Goal: Task Accomplishment & Management: Manage account settings

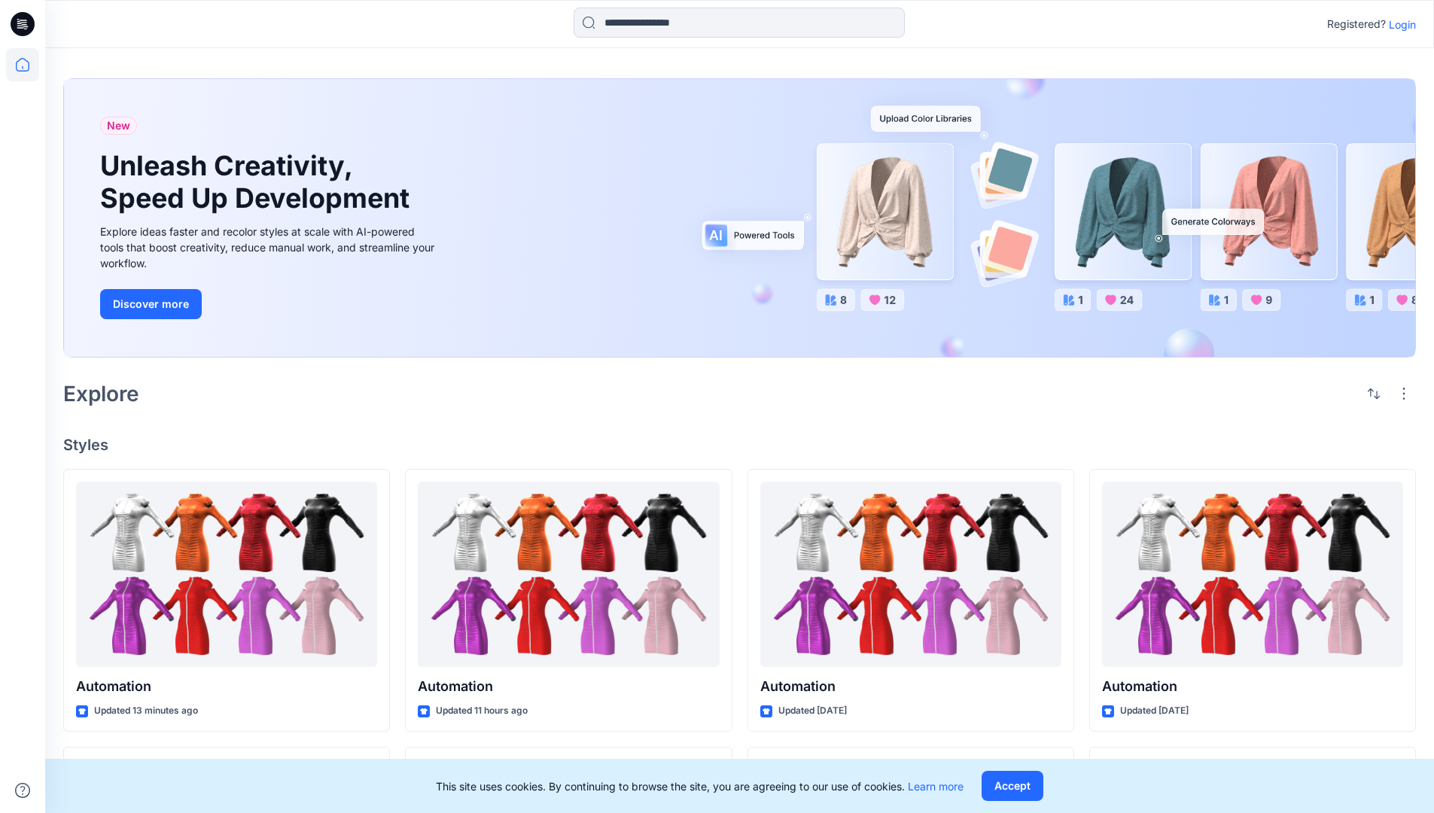
click at [1398, 24] on p "Login" at bounding box center [1402, 25] width 27 height 16
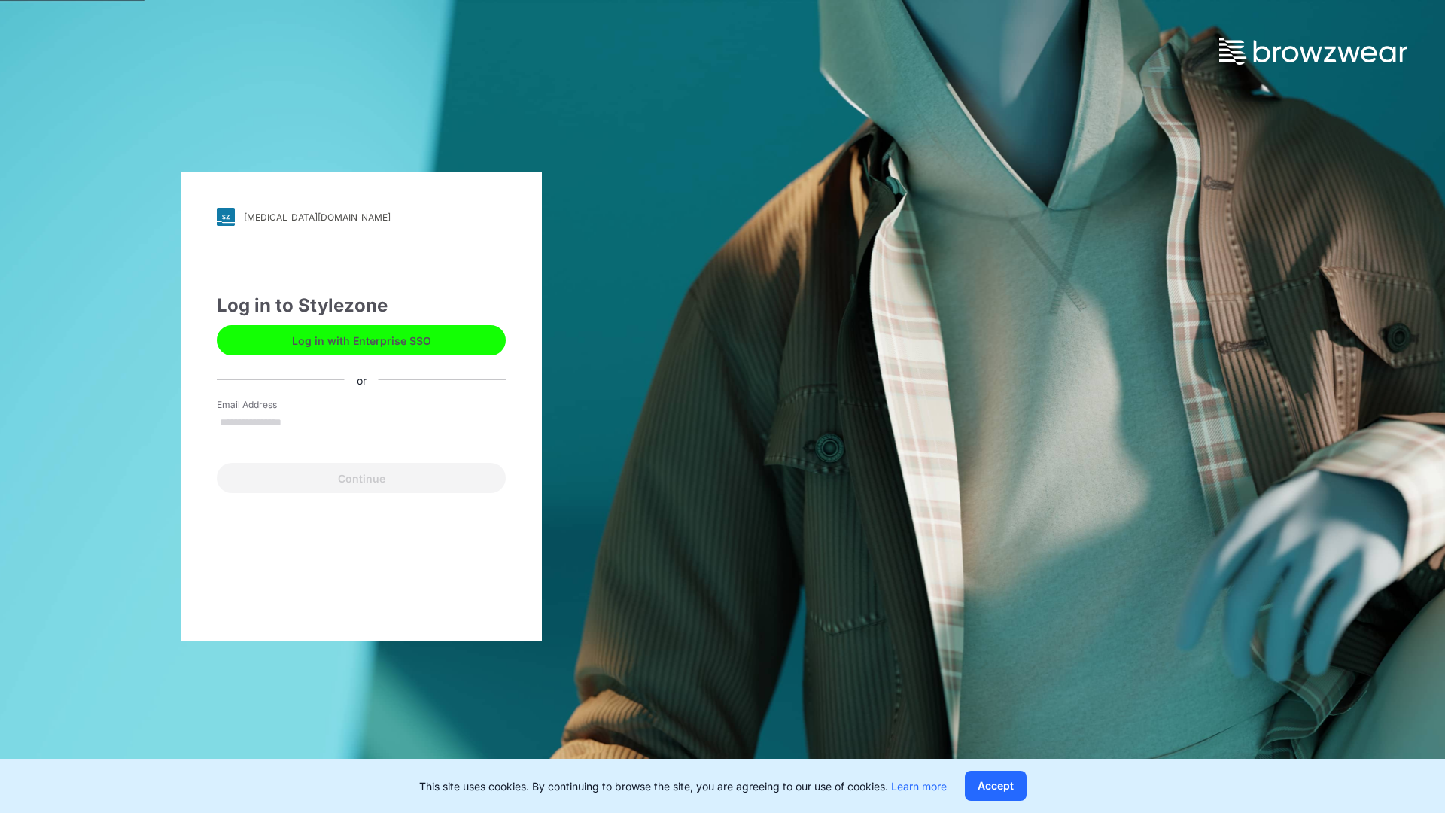
click at [297, 421] on input "Email Address" at bounding box center [361, 423] width 289 height 23
type input "**********"
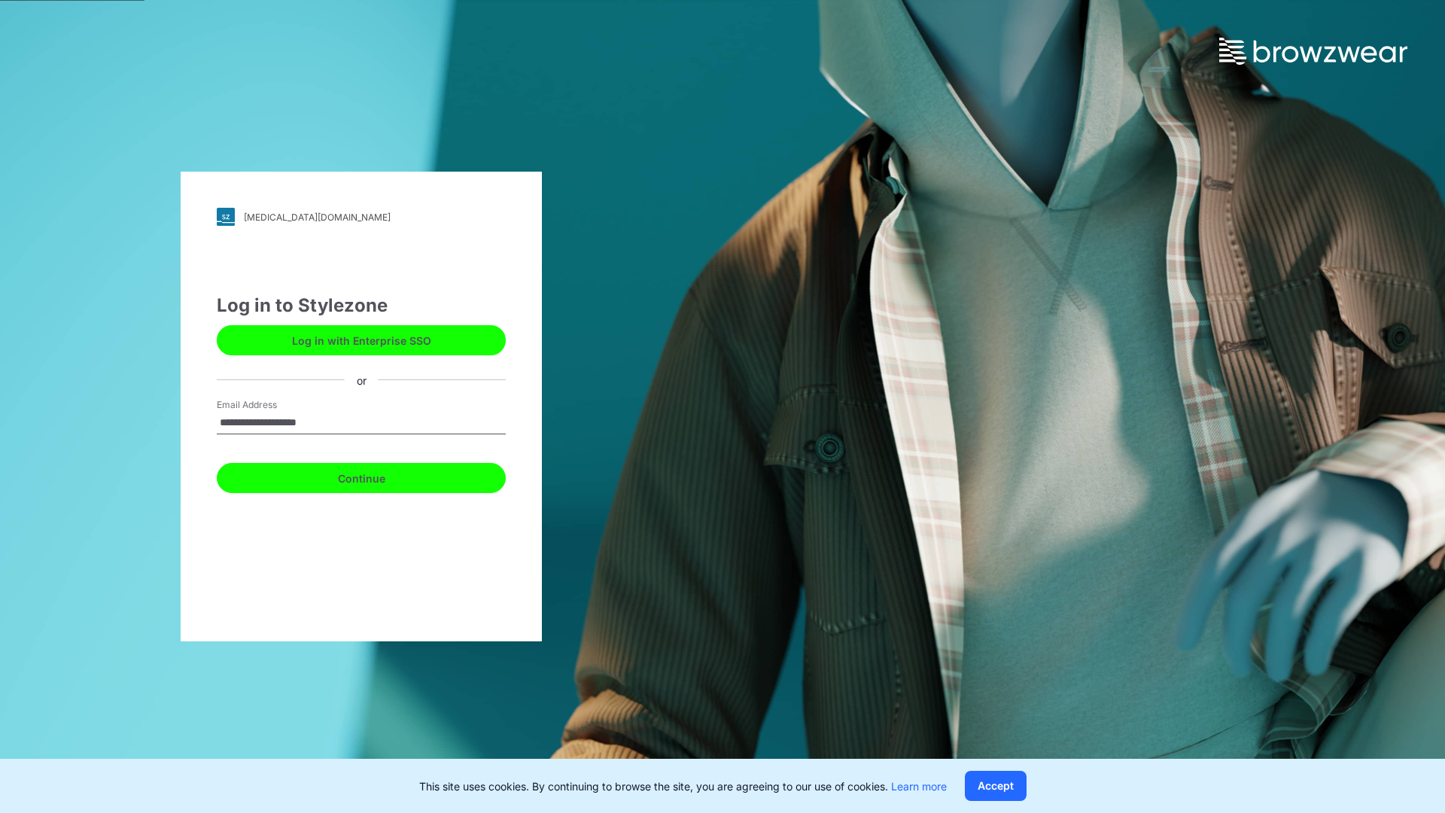
click at [378, 476] on button "Continue" at bounding box center [361, 478] width 289 height 30
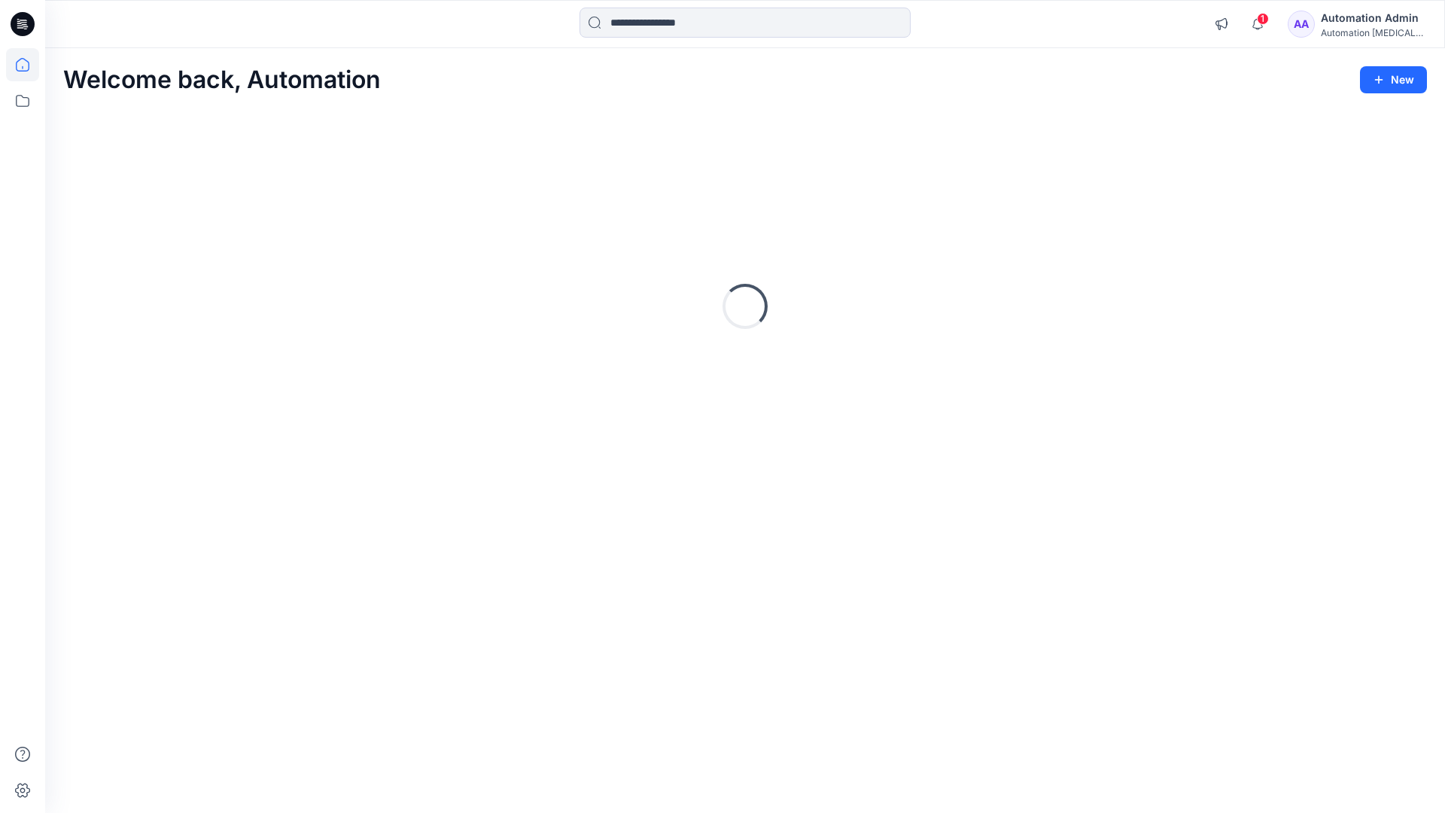
click at [29, 65] on icon at bounding box center [23, 65] width 14 height 14
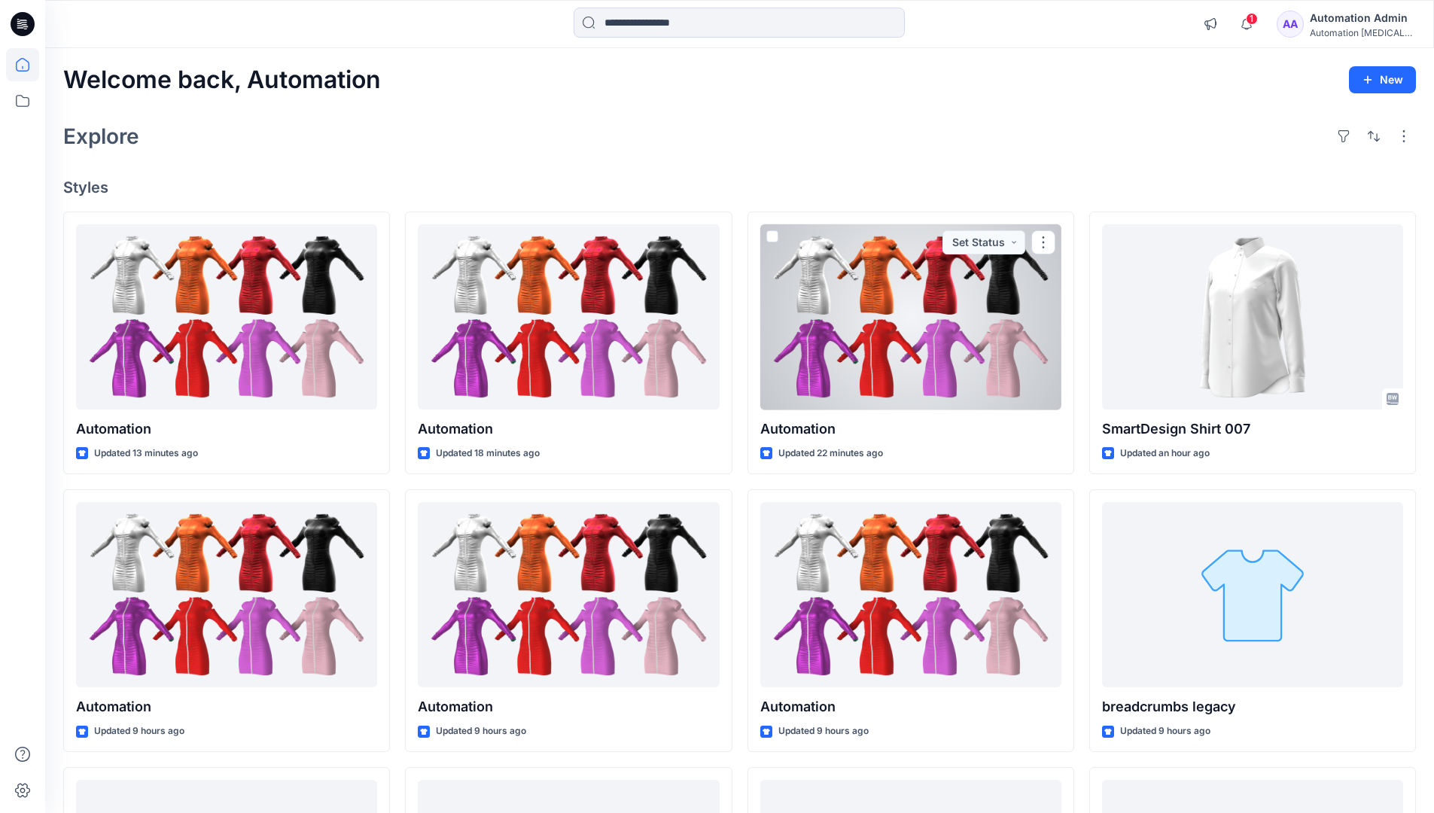
click at [1353, 20] on div "Automation Admin" at bounding box center [1362, 18] width 105 height 18
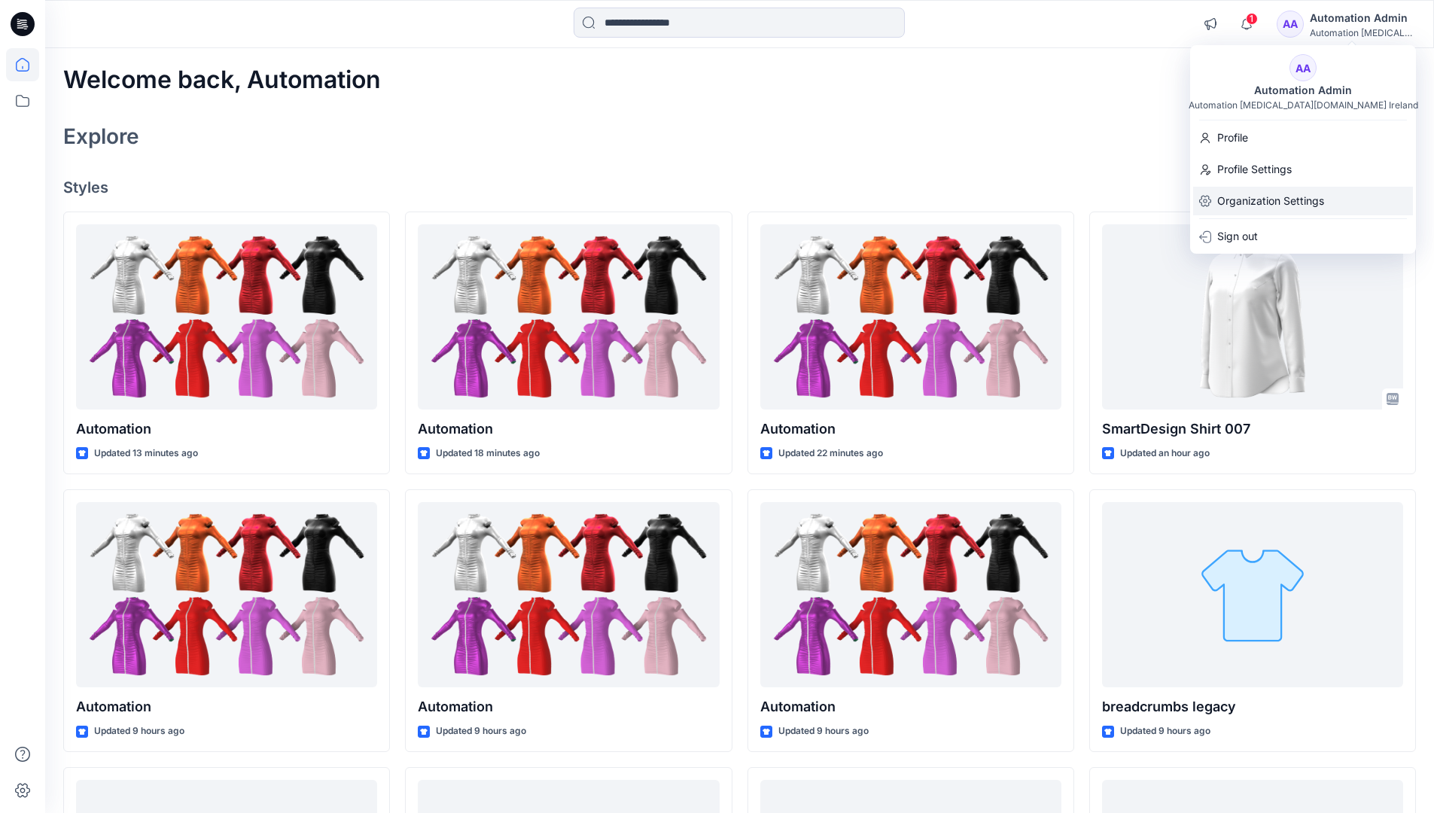
click at [1234, 203] on p "Organization Settings" at bounding box center [1270, 201] width 107 height 29
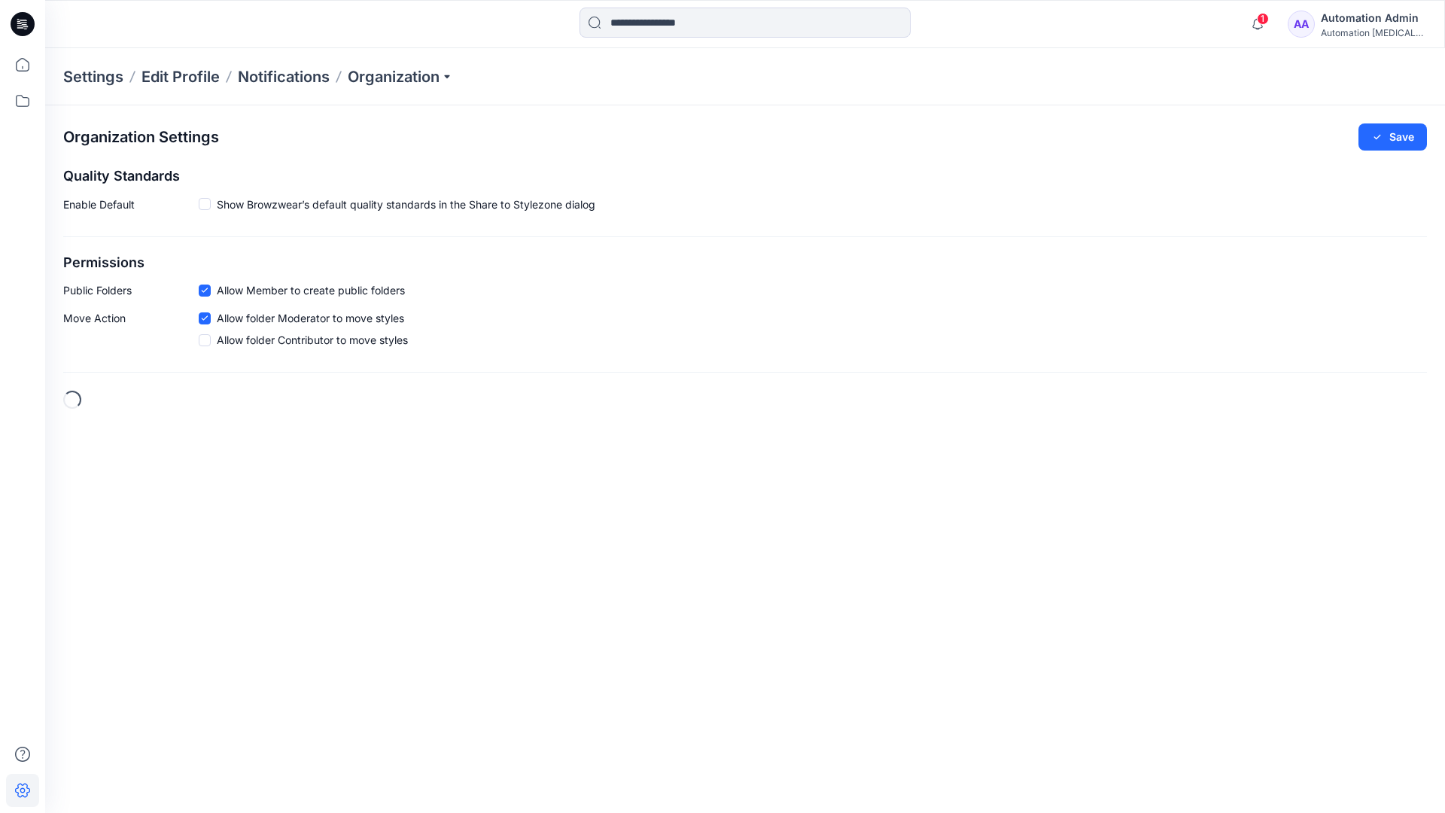
click at [82, 263] on h2 "Permissions" at bounding box center [745, 263] width 1364 height 16
drag, startPoint x: 82, startPoint y: 263, endPoint x: 141, endPoint y: 287, distance: 63.5
click at [141, 287] on p "Public Folders" at bounding box center [130, 290] width 135 height 16
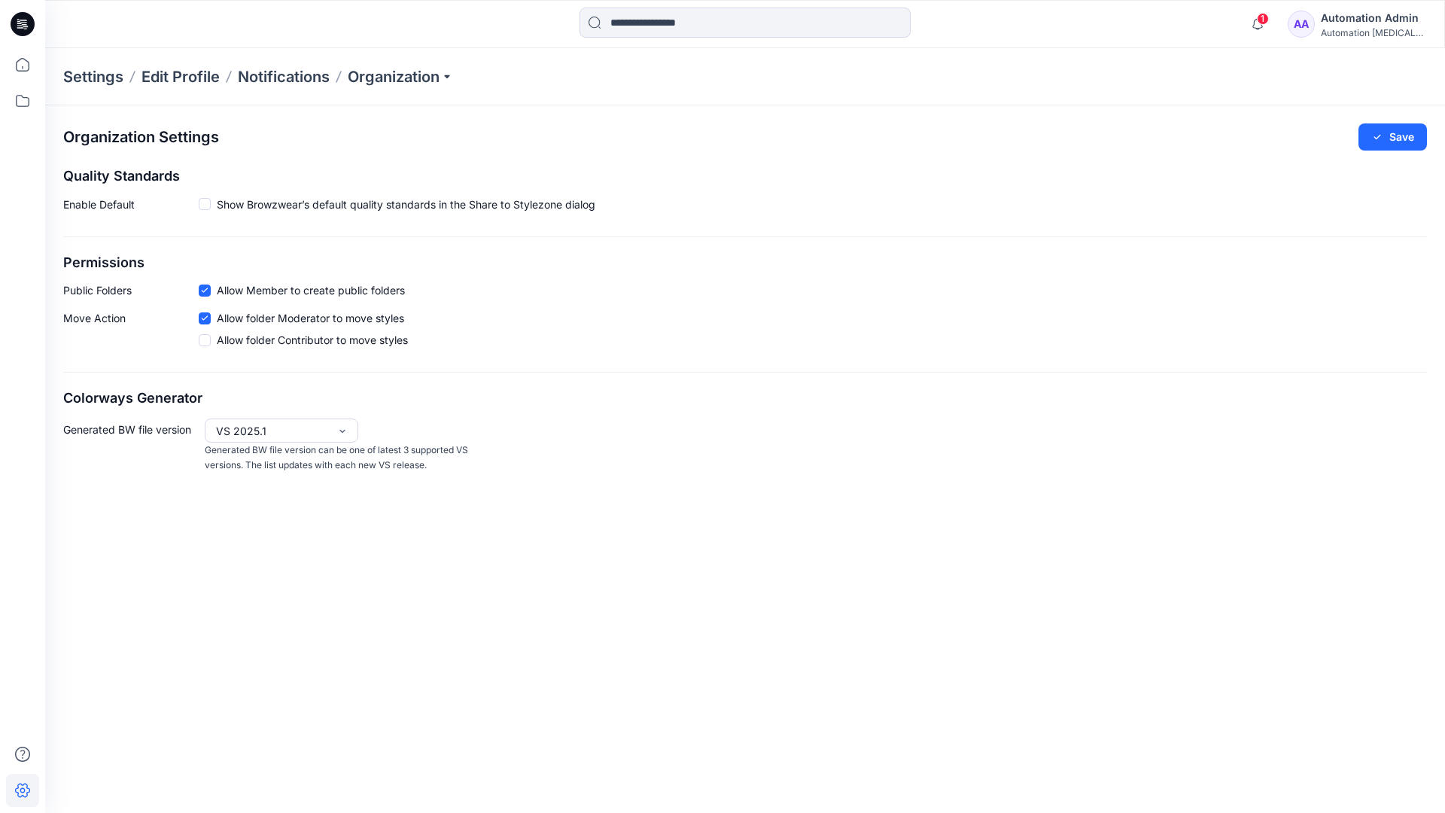
click at [86, 294] on p "Public Folders" at bounding box center [130, 290] width 135 height 16
click at [93, 319] on p "Move Action" at bounding box center [130, 332] width 135 height 44
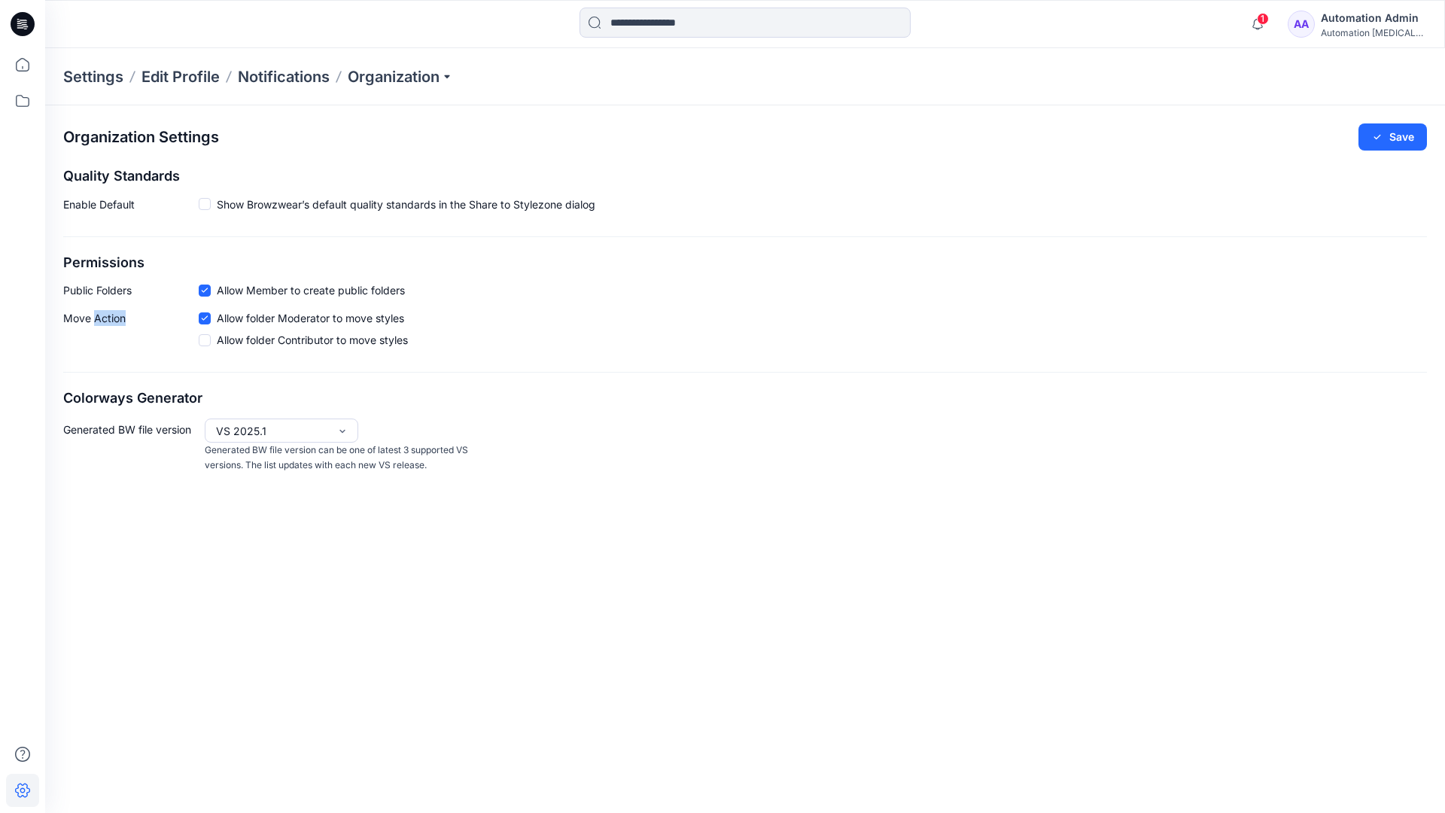
click at [93, 319] on p "Move Action" at bounding box center [130, 332] width 135 height 44
click at [115, 376] on div "Organization Settings Save Quality Standards Enable Default Show Browzwear’s de…" at bounding box center [745, 298] width 1400 height 386
click at [1386, 17] on div "Automation Admin" at bounding box center [1373, 18] width 105 height 18
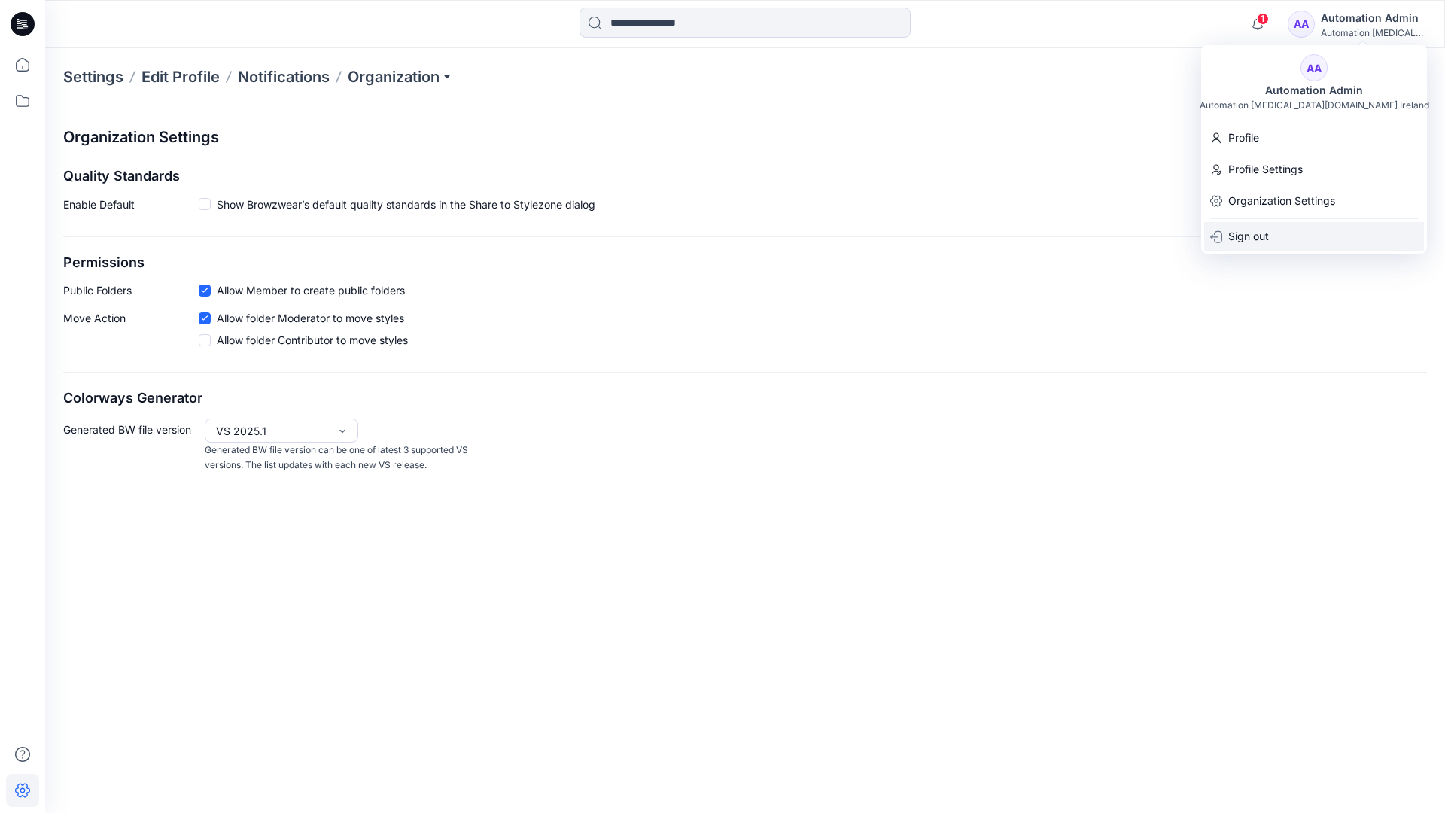
click at [1242, 232] on p "Sign out" at bounding box center [1248, 236] width 41 height 29
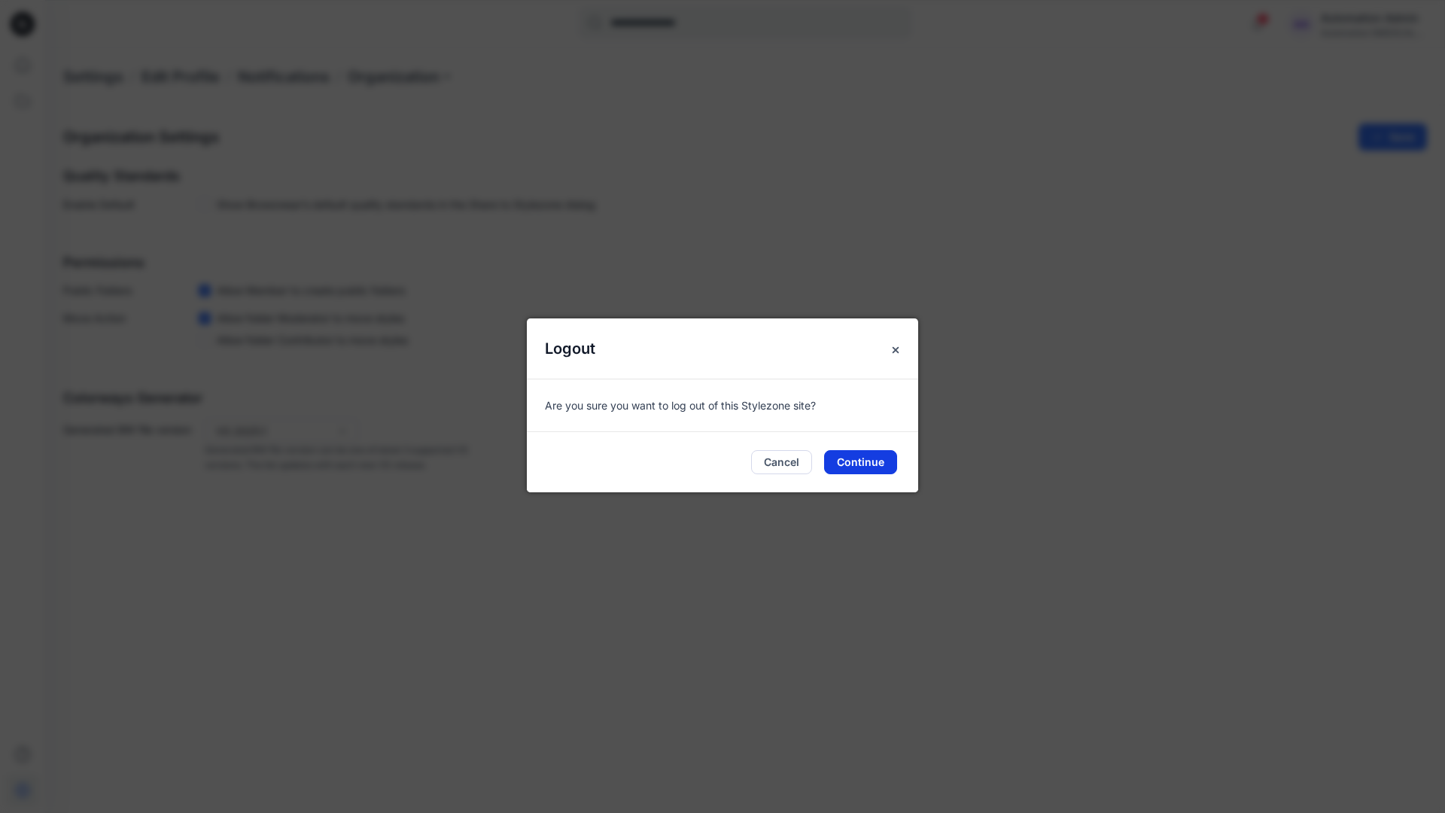
click at [862, 464] on button "Continue" at bounding box center [860, 462] width 73 height 24
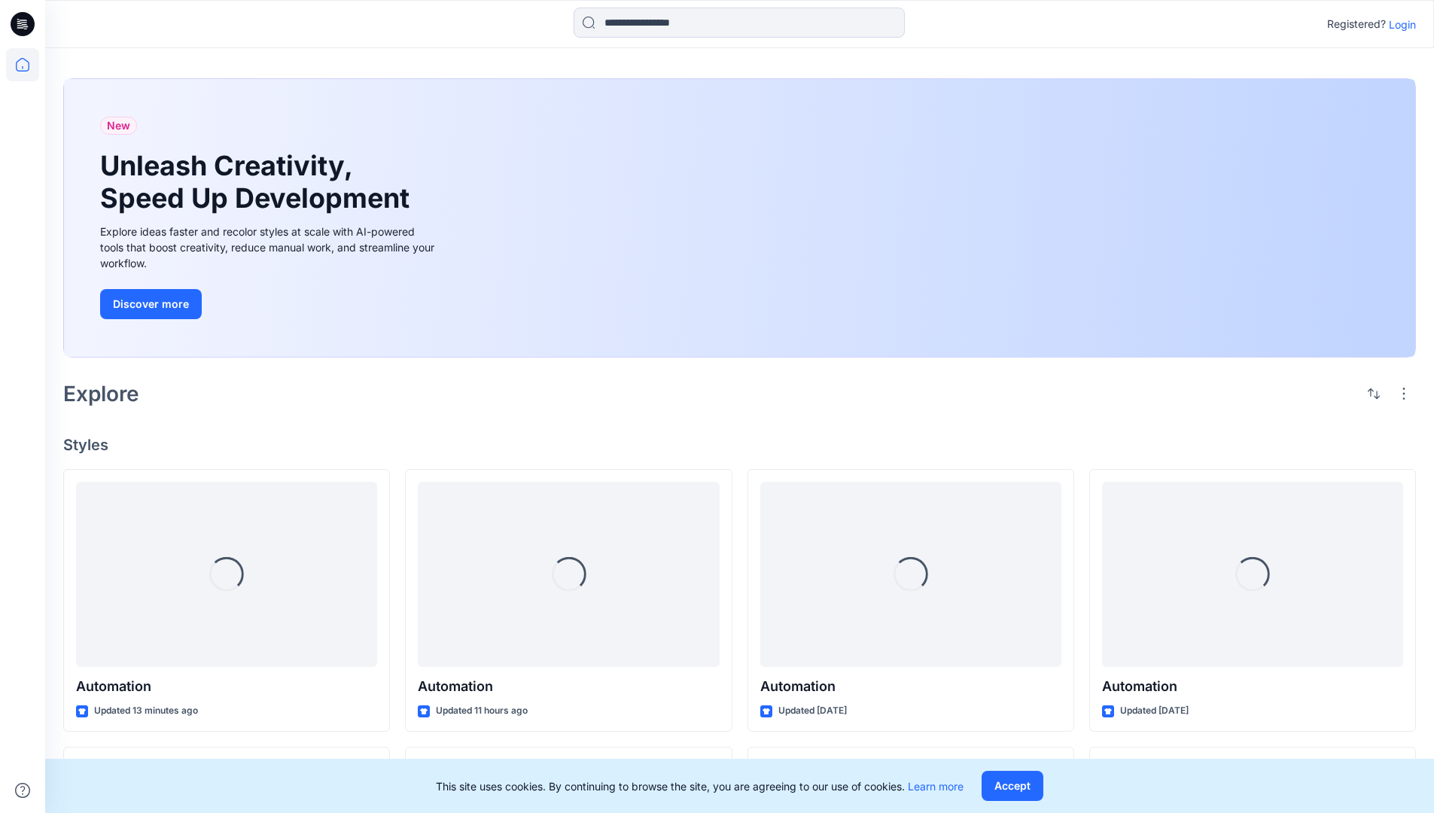
click at [1398, 24] on p "Login" at bounding box center [1402, 25] width 27 height 16
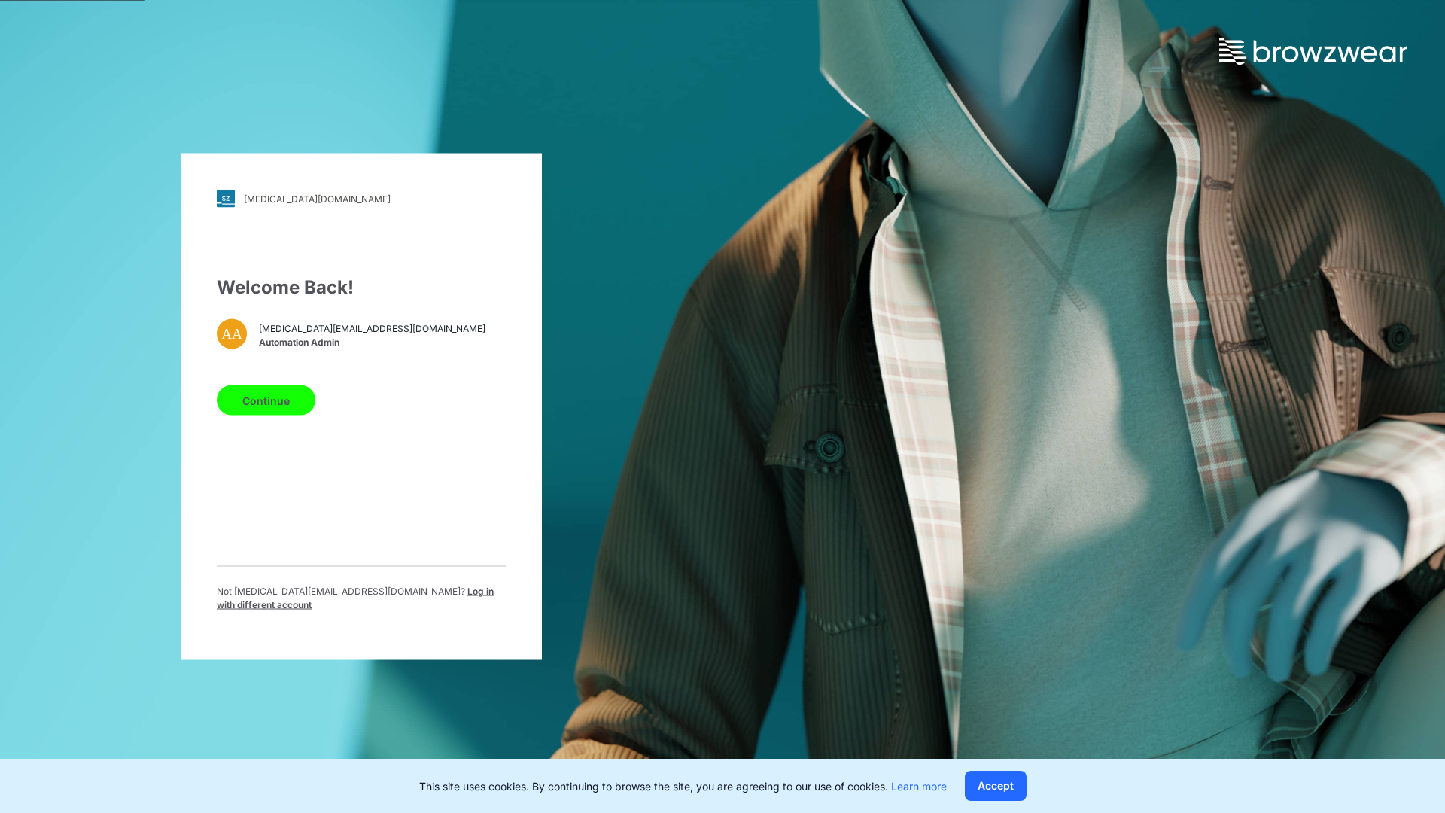
click at [372, 595] on span "Log in with different account" at bounding box center [355, 598] width 277 height 25
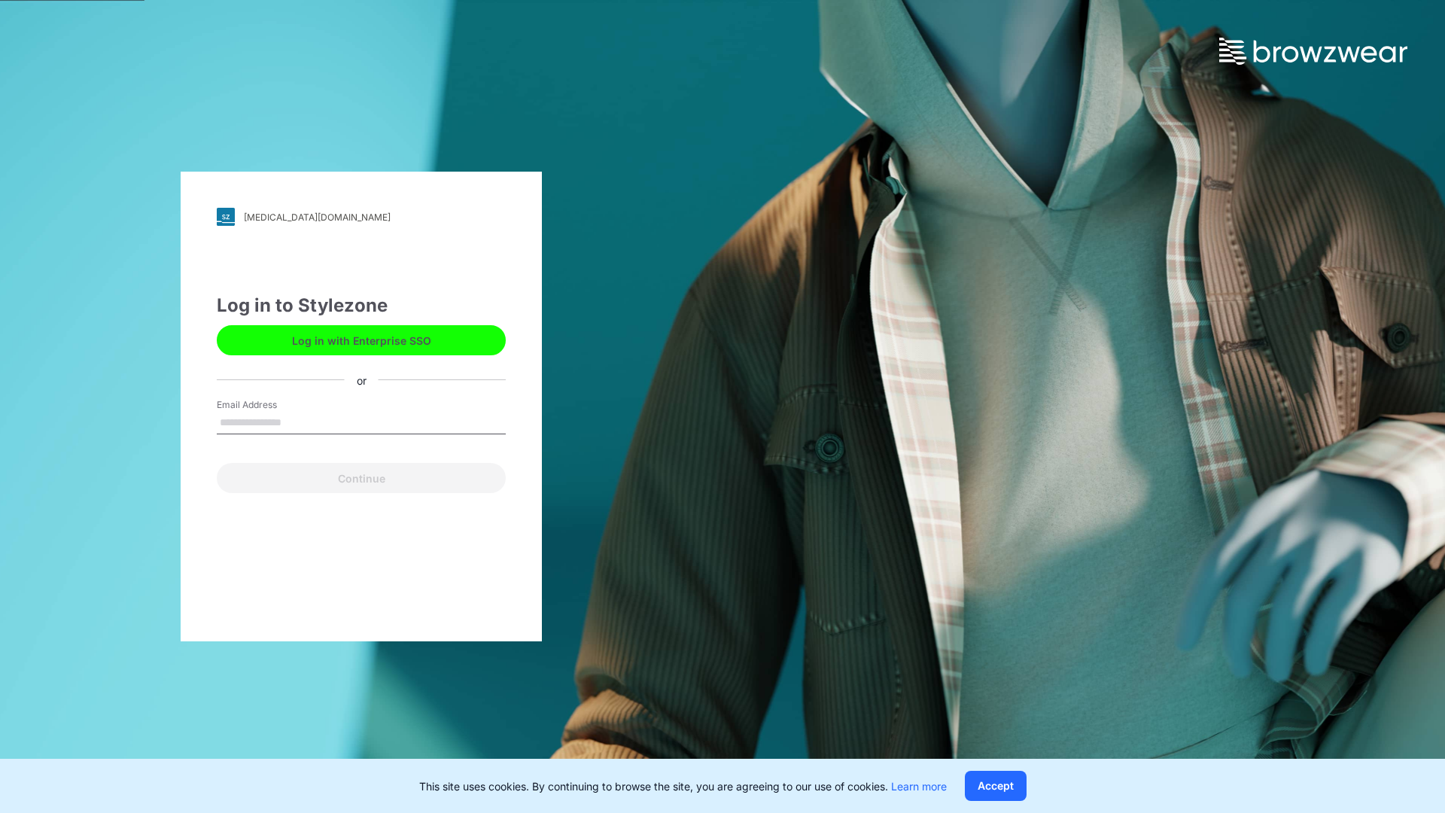
click at [297, 421] on input "Email Address" at bounding box center [361, 423] width 289 height 23
type input "**********"
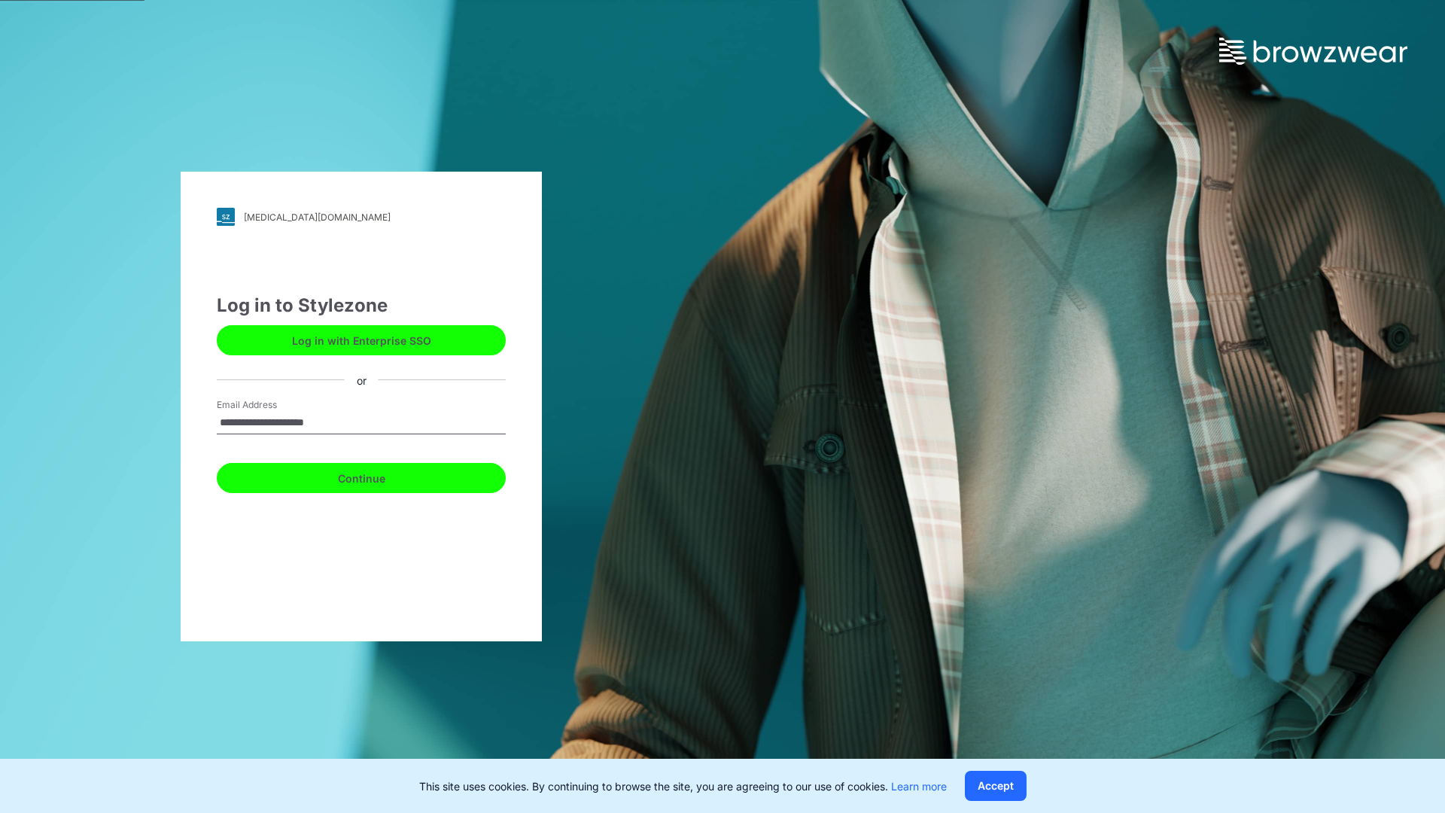
click at [378, 476] on button "Continue" at bounding box center [361, 478] width 289 height 30
